Goal: Check status: Check status

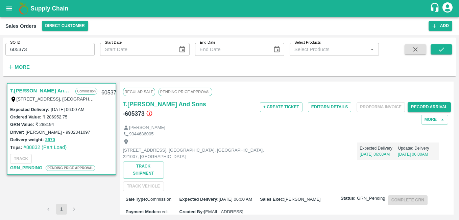
click at [46, 48] on input "605373" at bounding box center [49, 49] width 89 height 13
type input "605926"
click at [450, 49] on button "submit" at bounding box center [442, 49] width 22 height 10
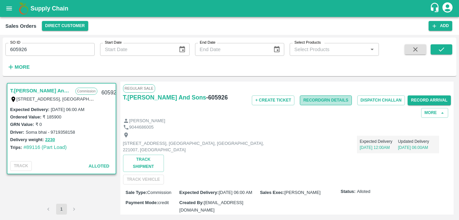
click at [321, 102] on button "Record GRN Details" at bounding box center [326, 100] width 52 height 10
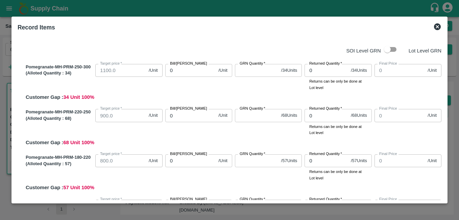
click at [388, 47] on input "checkbox" at bounding box center [387, 49] width 39 height 13
checkbox input "true"
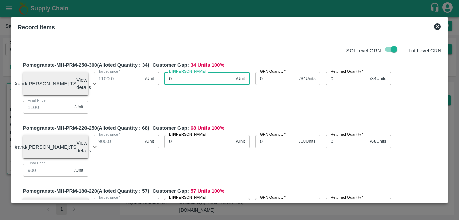
click at [184, 79] on input "0" at bounding box center [198, 78] width 69 height 13
type input "1240"
click at [262, 80] on input "0" at bounding box center [276, 78] width 42 height 13
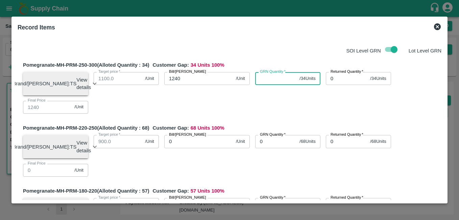
type input "0"
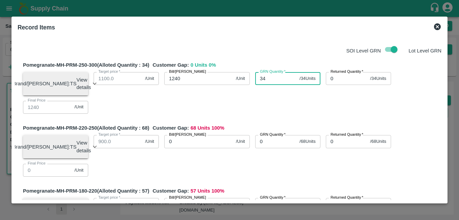
type input "34"
click at [194, 144] on input "0" at bounding box center [198, 141] width 69 height 13
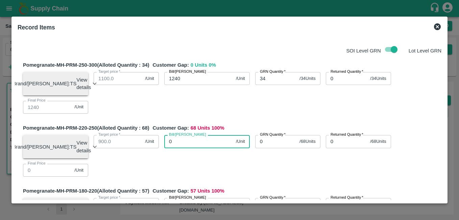
click at [168, 143] on input "0" at bounding box center [198, 141] width 69 height 13
type input "10"
type input "1150"
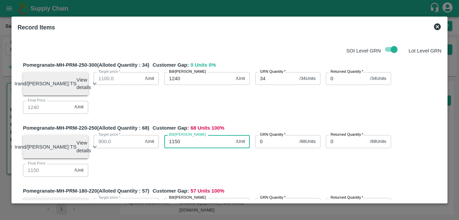
type input "1150"
click at [265, 146] on input "0" at bounding box center [276, 141] width 42 height 13
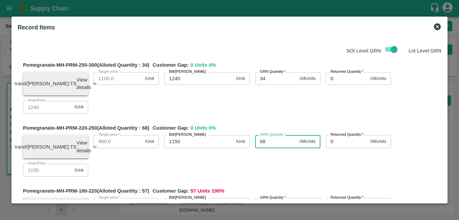
type input "68"
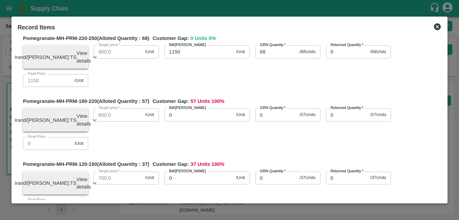
scroll to position [96, 0]
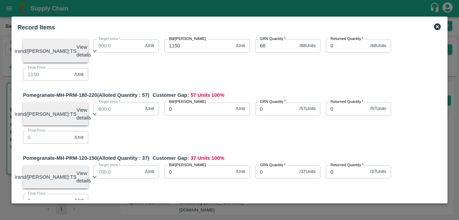
click at [193, 114] on input "0" at bounding box center [198, 108] width 69 height 13
click at [168, 113] on input "0" at bounding box center [198, 108] width 69 height 13
type input "10"
type input "1000"
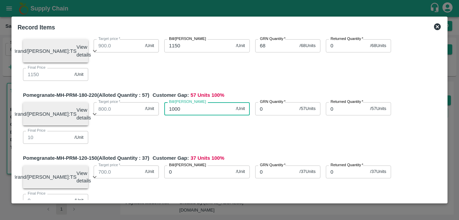
type input "1000"
click at [268, 114] on input "0" at bounding box center [276, 108] width 42 height 13
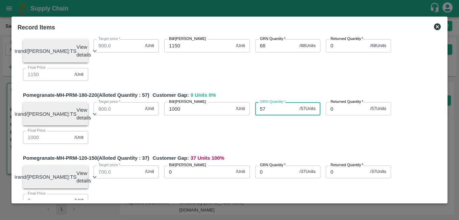
type input "57"
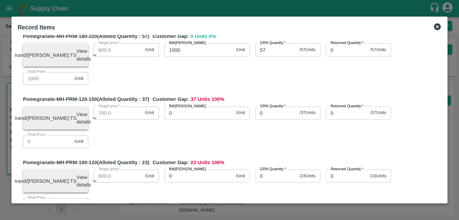
scroll to position [162, 0]
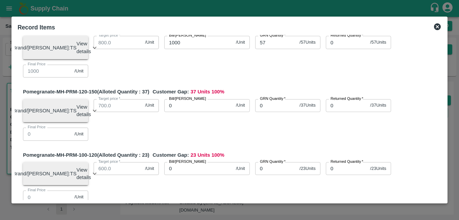
click at [168, 112] on input "0" at bounding box center [198, 105] width 69 height 13
type input "820"
click at [264, 112] on input "0" at bounding box center [276, 105] width 42 height 13
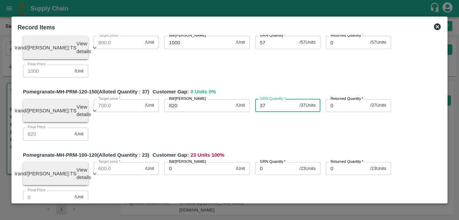
type input "37"
drag, startPoint x: 444, startPoint y: 132, endPoint x: 446, endPoint y: 146, distance: 14.0
click at [446, 146] on div "Record Items SOI Level GRN Lot Level GRN Pomegranate-MH-PRM-250-300 (Alloted Qu…" at bounding box center [230, 110] width 436 height 187
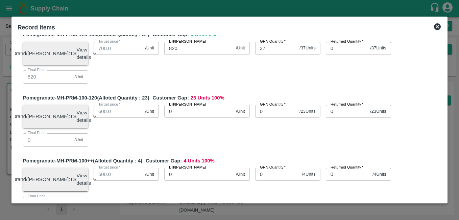
scroll to position [221, 0]
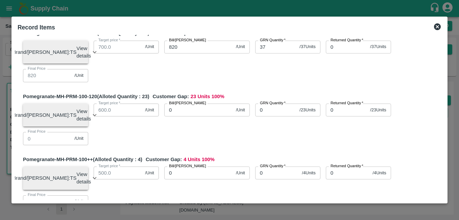
click at [168, 116] on input "0" at bounding box center [198, 110] width 69 height 13
type input "720"
click at [261, 116] on input "0" at bounding box center [276, 110] width 42 height 13
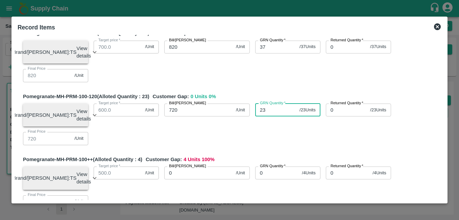
type input "23"
click at [180, 179] on input "0" at bounding box center [198, 172] width 69 height 13
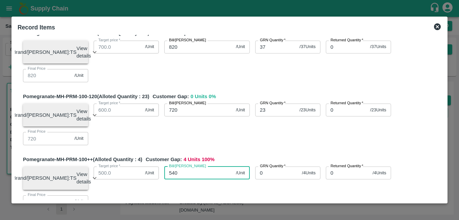
type input "540"
click at [267, 179] on input "0" at bounding box center [277, 172] width 44 height 13
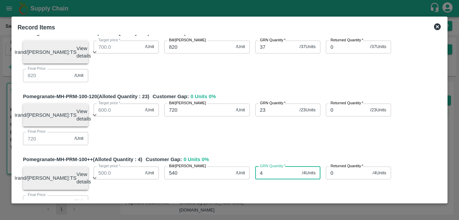
type input "4"
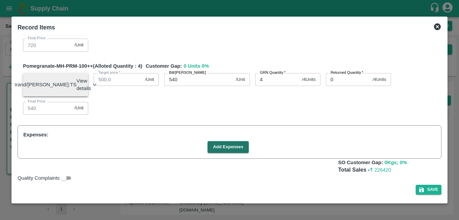
scroll to position [329, 0]
click at [218, 147] on button "Add Expenses" at bounding box center [228, 147] width 41 height 12
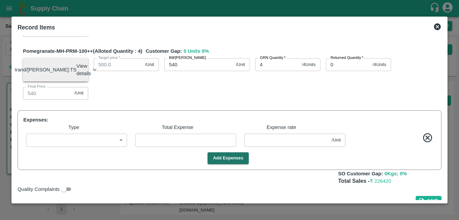
click at [97, 155] on body "Supply Chain Sales Orders Direct Customer Add SO ID 605926 SO ID Start Date Sta…" at bounding box center [229, 110] width 459 height 220
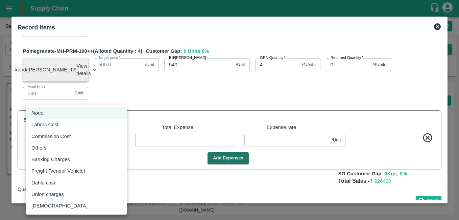
click at [73, 133] on div "Commission Cost" at bounding box center [52, 136] width 43 height 7
type input "Commission Cost"
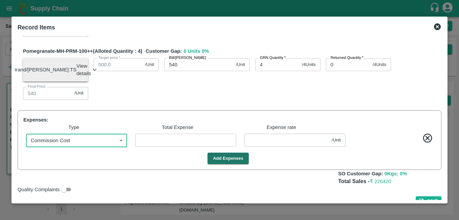
click at [155, 146] on input "number" at bounding box center [185, 140] width 101 height 13
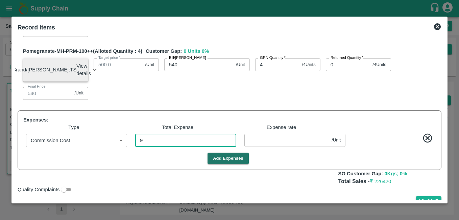
type input "90"
type input "1149.59641"
type input "999.59641"
type input "819.59641"
type input "719.59641"
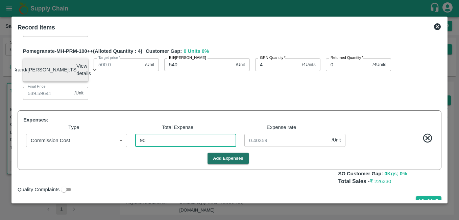
type input "1239.59641"
type input "539.59641"
type input "0.40359"
type input "9057"
type input "1109.38565"
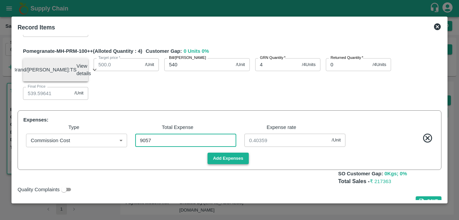
type input "959.38565"
type input "779.38565"
type input "679.38565"
type input "1199.38565"
type input "499.38565"
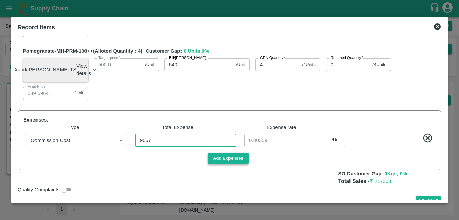
type input "40.61435"
type input "9057"
click at [227, 164] on button "Add Expenses" at bounding box center [228, 159] width 41 height 12
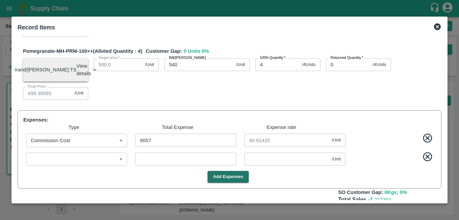
click at [106, 176] on body "Supply Chain Sales Orders Direct Customer Add SO ID 605926 SO ID Start Date Sta…" at bounding box center [229, 110] width 459 height 220
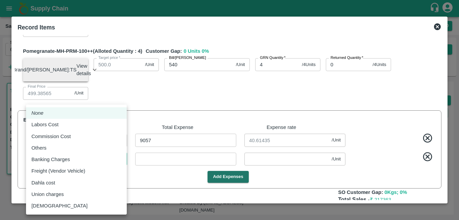
click at [72, 125] on div "Labors Cost" at bounding box center [76, 124] width 90 height 7
type input "Labors Cost"
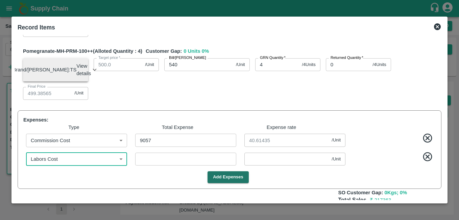
click at [167, 165] on input "number" at bounding box center [185, 159] width 101 height 13
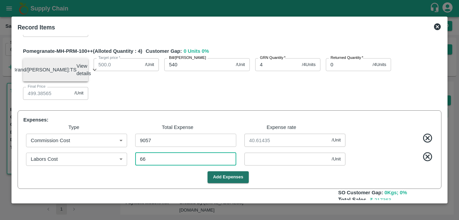
type input "669"
type input "1106.38565"
type input "956.38565"
type input "776.38565"
type input "676.38565"
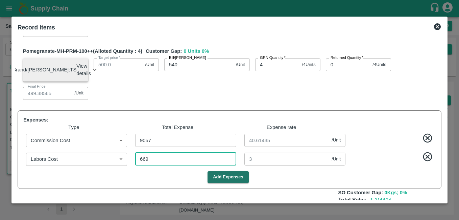
type input "1196.38565"
type input "496.38565"
type input "3"
type input "669"
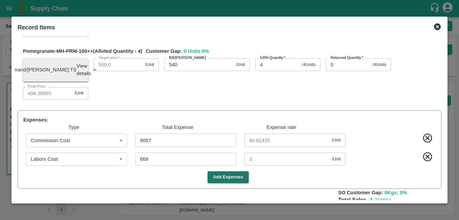
scroll to position [374, 0]
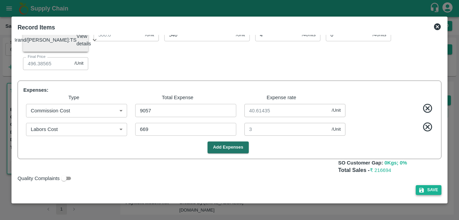
click at [433, 195] on button "Save" at bounding box center [429, 190] width 26 height 10
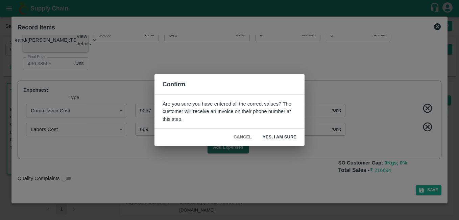
click at [284, 135] on button "Yes, I am sure" at bounding box center [279, 137] width 45 height 12
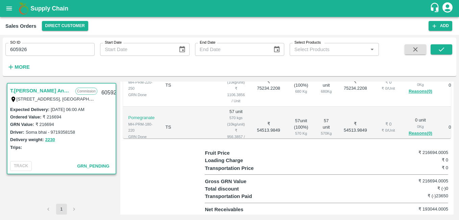
scroll to position [245, 0]
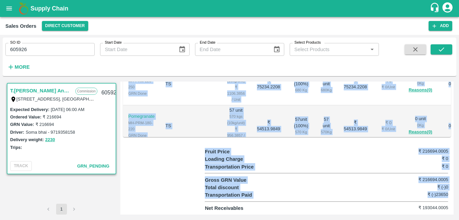
drag, startPoint x: 454, startPoint y: 197, endPoint x: 460, endPoint y: 100, distance: 96.3
click at [459, 100] on html "Supply Chain Sales Orders Direct Customer Add SO ID 605926 SO ID Start Date Sta…" at bounding box center [229, 110] width 459 height 220
click at [378, 167] on div "Transportation Price ₹ 0" at bounding box center [327, 166] width 244 height 7
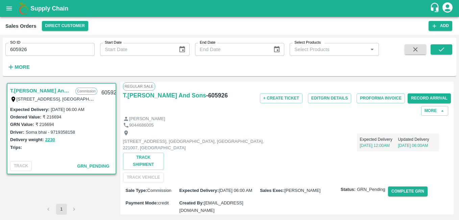
scroll to position [0, 0]
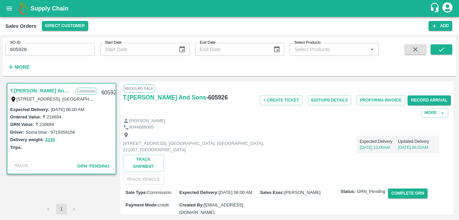
click at [10, 10] on icon "open drawer" at bounding box center [9, 8] width 6 height 4
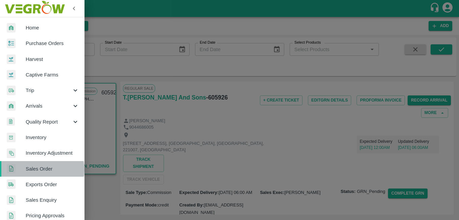
click at [41, 169] on span "Sales Order" at bounding box center [52, 168] width 53 height 7
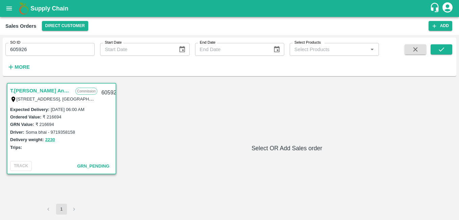
click at [8, 11] on icon "open drawer" at bounding box center [8, 8] width 7 height 7
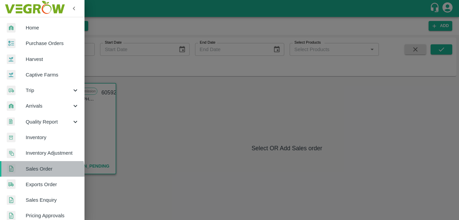
click at [38, 172] on span "Sales Order" at bounding box center [52, 168] width 53 height 7
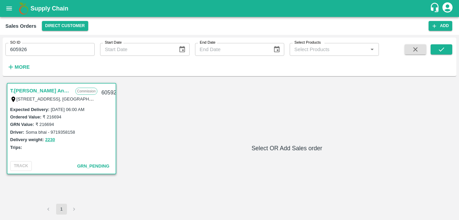
click at [36, 51] on input "605926" at bounding box center [49, 49] width 89 height 13
type input "605373"
click at [449, 48] on button "submit" at bounding box center [442, 49] width 22 height 10
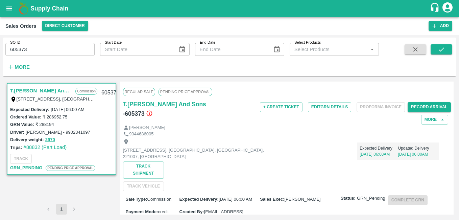
click at [5, 11] on icon "open drawer" at bounding box center [8, 8] width 7 height 7
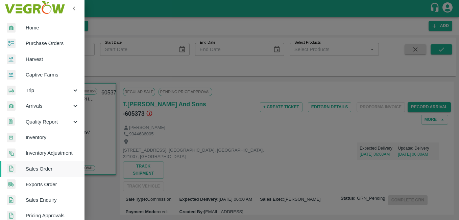
click at [32, 28] on span "Home" at bounding box center [52, 27] width 53 height 7
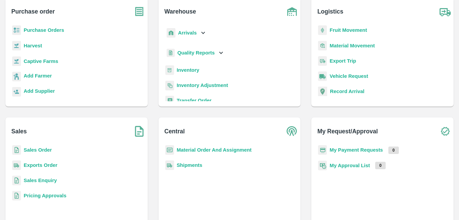
scroll to position [56, 0]
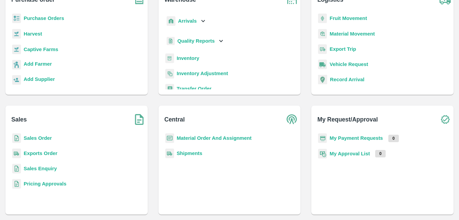
click at [32, 138] on b "Sales Order" at bounding box center [38, 137] width 28 height 5
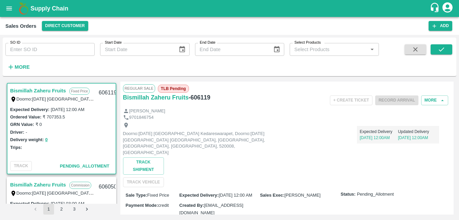
click at [52, 50] on input "SO ID" at bounding box center [49, 49] width 89 height 13
type input "605928"
click at [446, 51] on button "submit" at bounding box center [442, 49] width 22 height 10
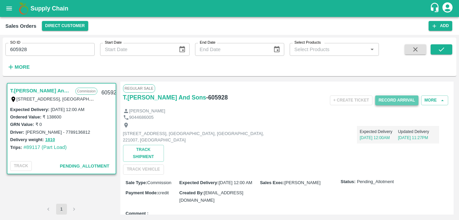
click at [387, 103] on button "Record Arrival" at bounding box center [396, 100] width 43 height 10
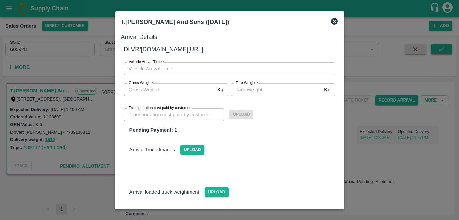
click at [336, 22] on icon at bounding box center [334, 21] width 7 height 7
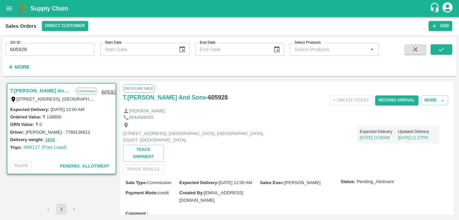
click at [6, 9] on icon "open drawer" at bounding box center [8, 8] width 7 height 7
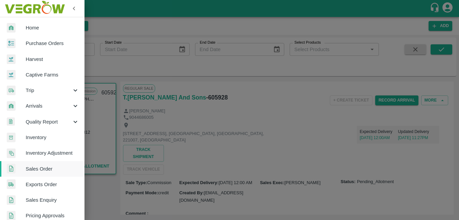
click at [34, 28] on span "Home" at bounding box center [52, 27] width 53 height 7
